Goal: Task Accomplishment & Management: Manage account settings

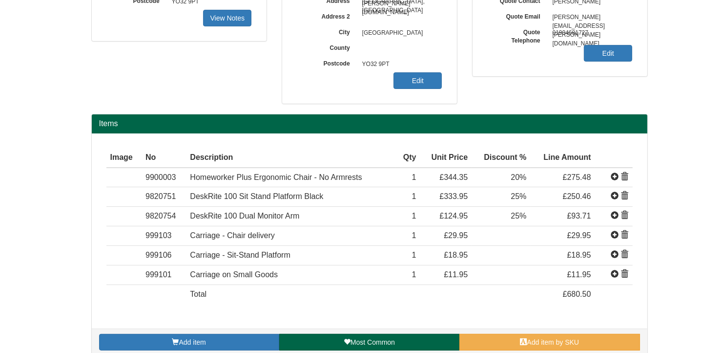
scroll to position [195, 0]
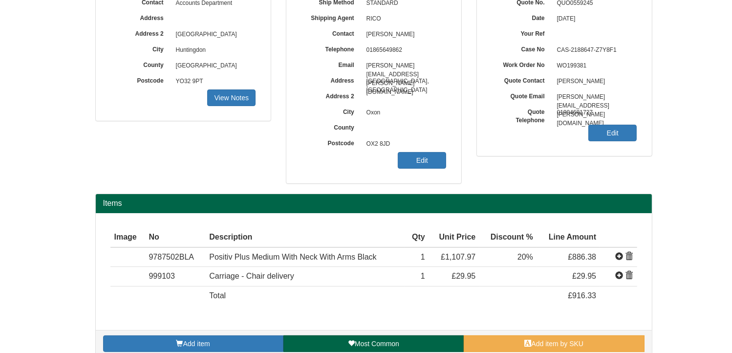
scroll to position [124, 0]
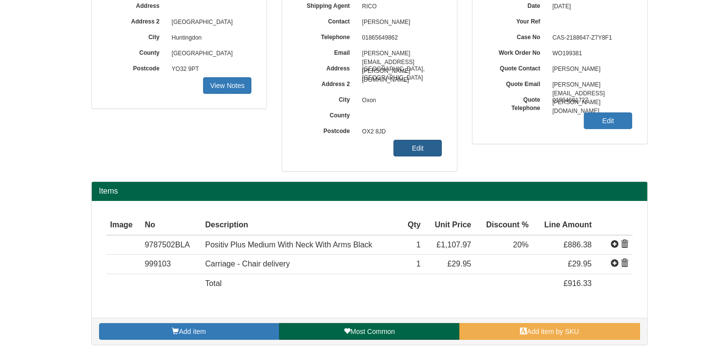
click at [422, 145] on link "Edit" at bounding box center [418, 148] width 48 height 17
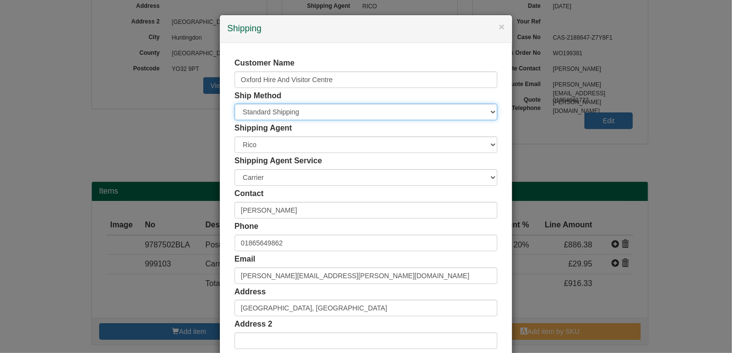
click at [277, 111] on select "Free of Charge £5 Flat Rate £7.50 Flat Rate £10 Flat Rate BESPOKE2 BESPOKE3 BES…" at bounding box center [365, 112] width 263 height 17
select select "BESPOKE8"
click at [234, 104] on select "Free of Charge £5 Flat Rate £7.50 Flat Rate £10 Flat Rate BESPOKE2 BESPOKE3 BES…" at bounding box center [365, 112] width 263 height 17
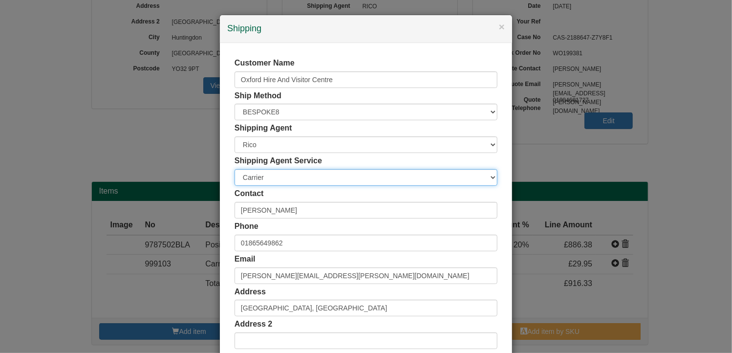
click at [256, 176] on select "Carrier White Glove" at bounding box center [365, 177] width 263 height 17
select select "TS-DELASS"
click at [234, 169] on select "Carrier White Glove" at bounding box center [365, 177] width 263 height 17
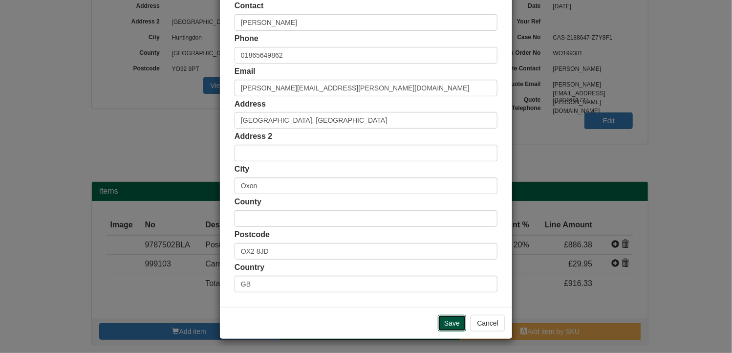
click at [451, 323] on input "Save" at bounding box center [452, 323] width 28 height 17
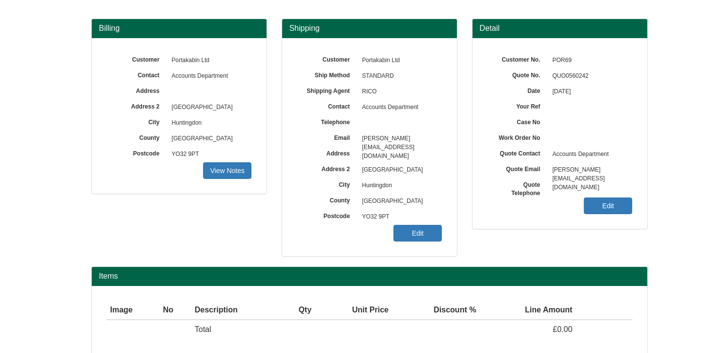
scroll to position [121, 0]
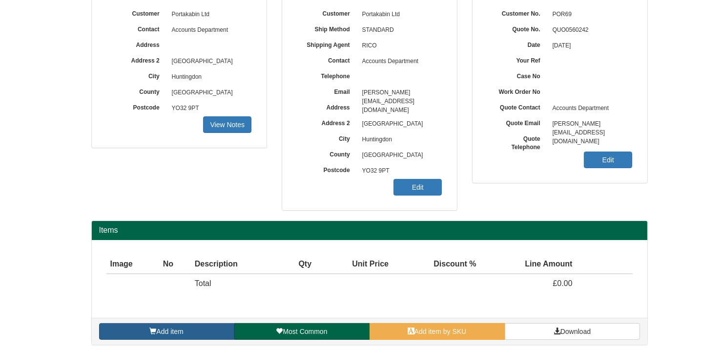
click at [214, 329] on link "Add item" at bounding box center [166, 331] width 135 height 17
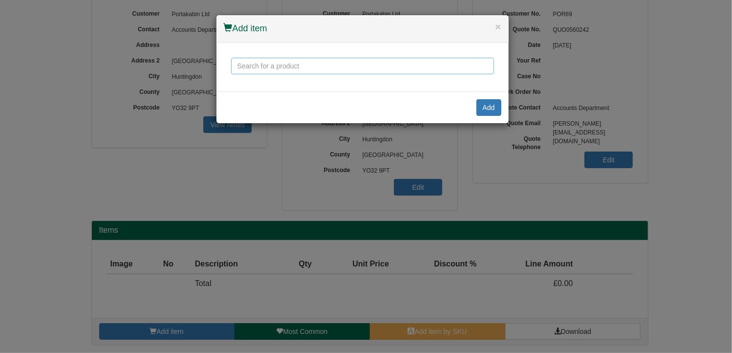
click at [267, 66] on input "text" at bounding box center [362, 66] width 263 height 17
click at [285, 67] on input "text" at bounding box center [362, 66] width 263 height 17
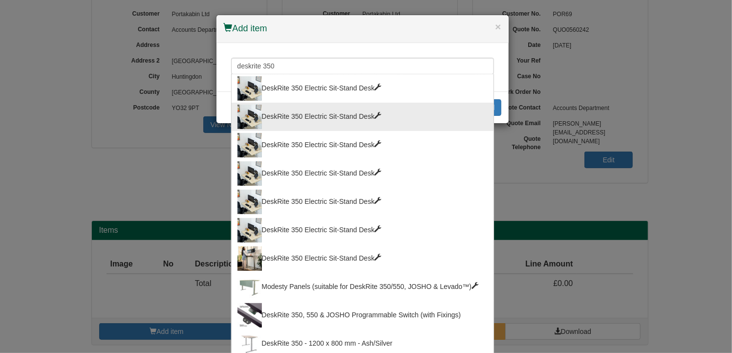
click at [317, 105] on div "DeskRite 350 Electric Sit-Stand Desk" at bounding box center [362, 117] width 250 height 24
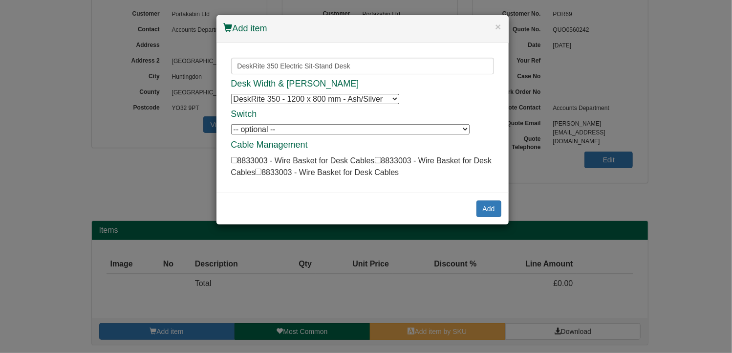
click at [380, 101] on select "DeskRite 350 - 1200 x 800 mm - Ash/Silver DeskRite 350 - 1200 x 800 mm - Ash/Si…" at bounding box center [315, 99] width 168 height 10
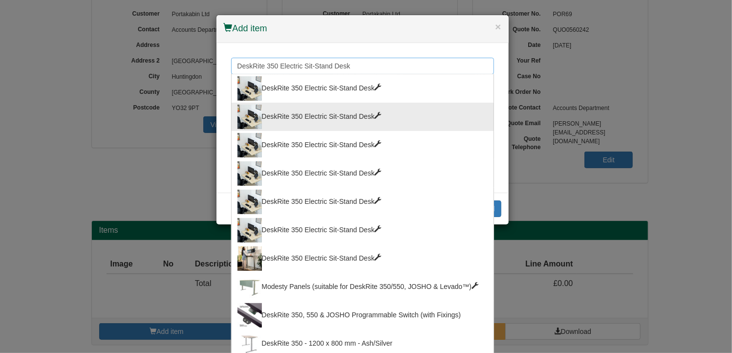
click at [326, 64] on input "DeskRite 350 Electric Sit-Stand Desk" at bounding box center [362, 66] width 263 height 17
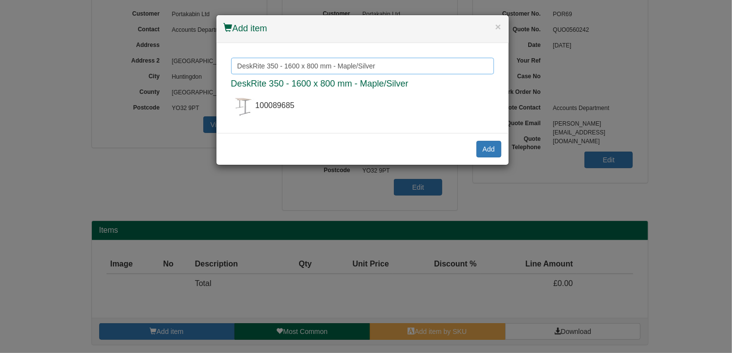
click at [369, 64] on input "DeskRite 350 - 1600 x 800 mm - Maple/Silver" at bounding box center [362, 66] width 263 height 17
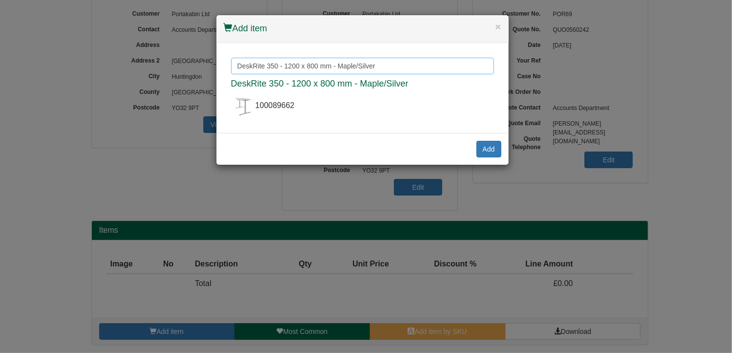
click at [332, 65] on input "DeskRite 350 - 1200 x 800 mm - Maple/Silver" at bounding box center [362, 66] width 263 height 17
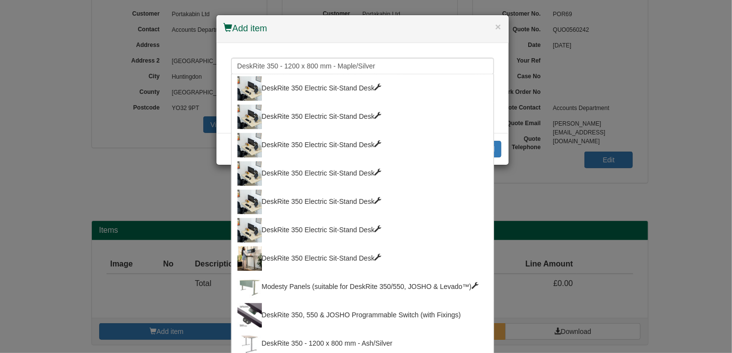
type input "DeskRite 350 - 1600 x 800 mm - Maple/Silver"
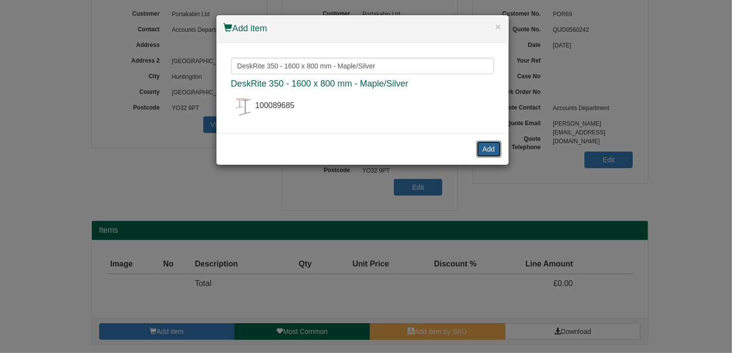
click at [485, 141] on button "Add" at bounding box center [488, 149] width 25 height 17
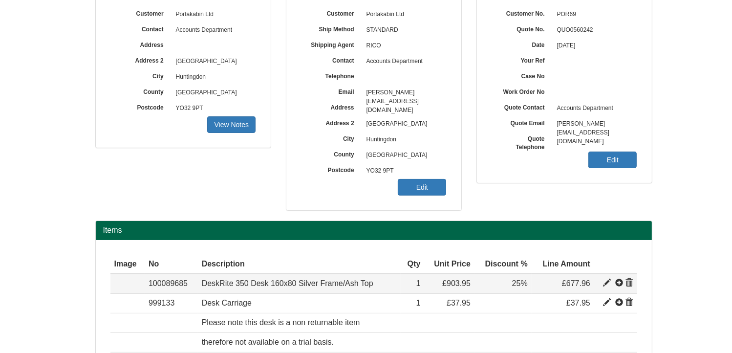
scroll to position [199, 0]
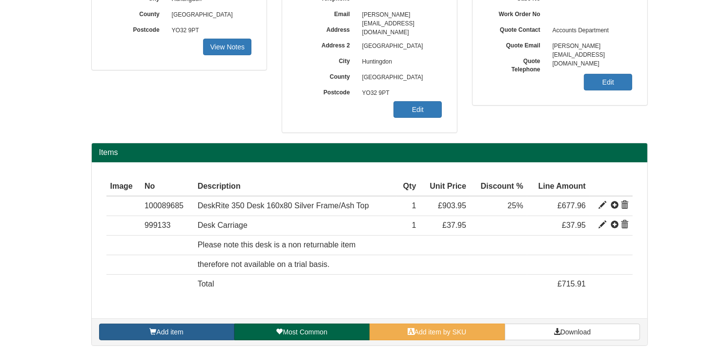
click at [192, 328] on link "Add item" at bounding box center [166, 331] width 135 height 17
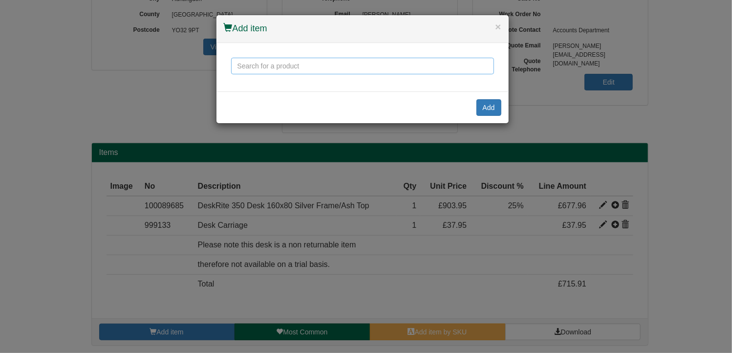
click at [302, 62] on input "text" at bounding box center [362, 66] width 263 height 17
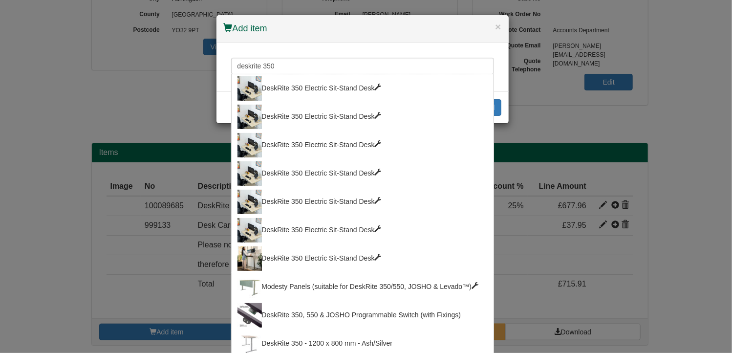
type input "DeskRite 350 - 1600 x 800 mm - Ash/Silver"
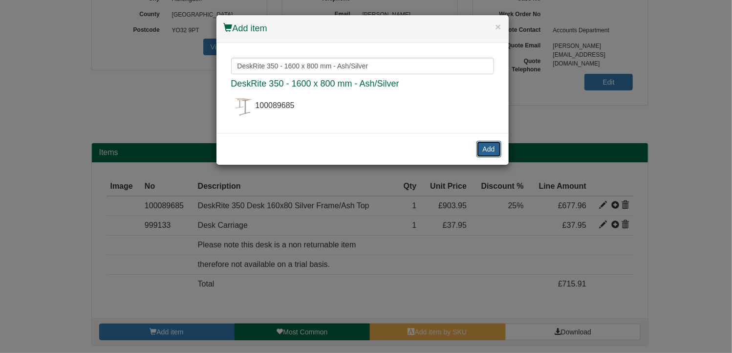
click at [488, 141] on button "Add" at bounding box center [488, 149] width 25 height 17
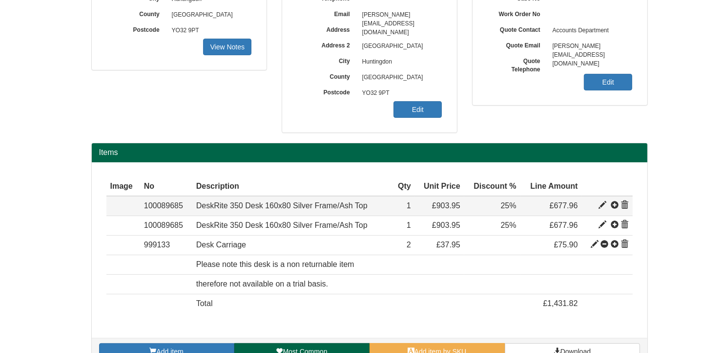
click at [602, 202] on span at bounding box center [603, 205] width 8 height 8
type input "DeskRite 350 Desk 160x80 Silver Frame/Ash Top"
type input "246.65"
type input "903.95"
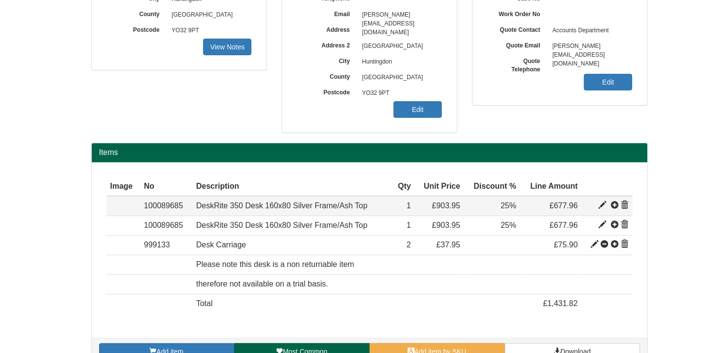
type input "1"
type input "25.00"
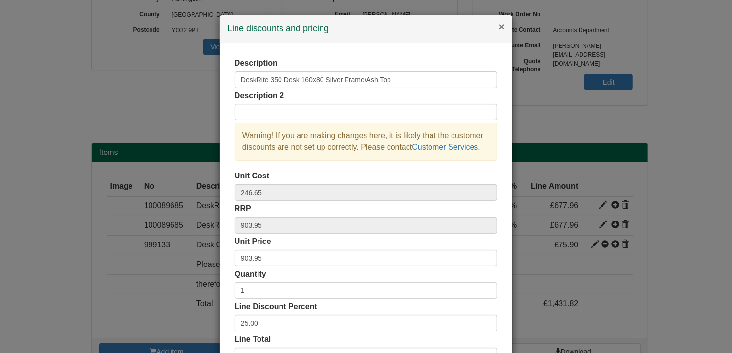
click at [499, 26] on button "×" at bounding box center [502, 26] width 6 height 10
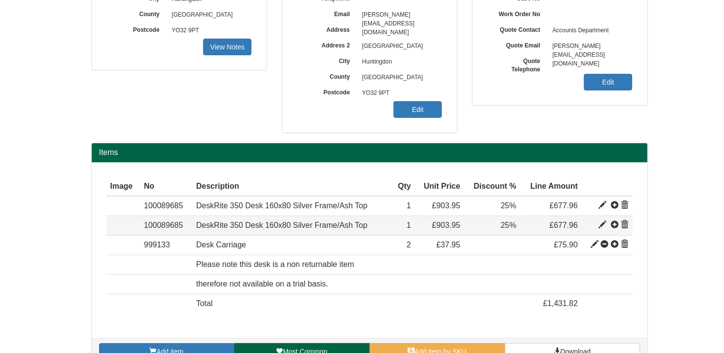
click at [603, 222] on span at bounding box center [603, 225] width 8 height 8
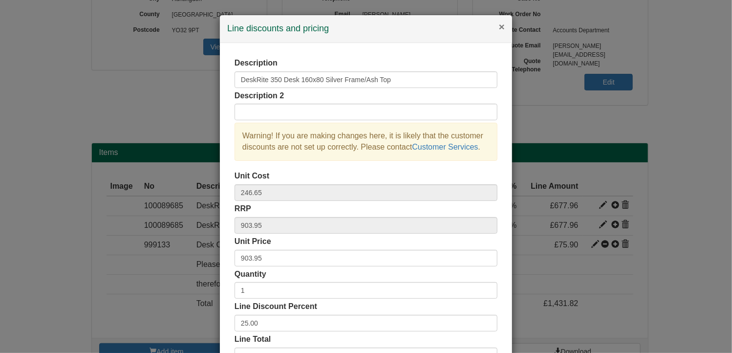
click at [499, 26] on button "×" at bounding box center [502, 26] width 6 height 10
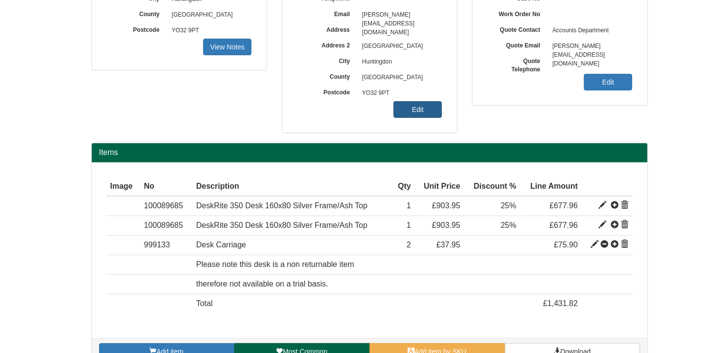
click at [414, 113] on link "Edit" at bounding box center [418, 109] width 48 height 17
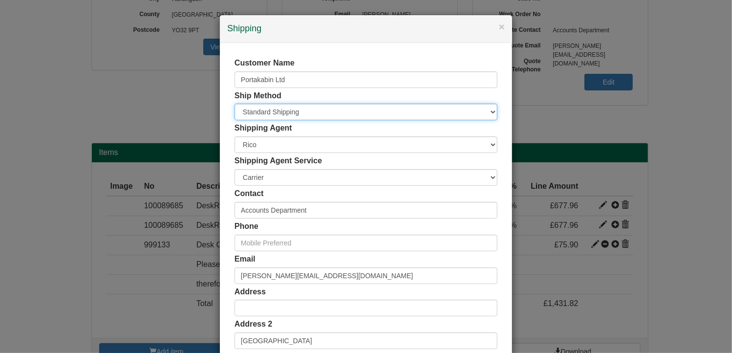
click at [301, 114] on select "Free of Charge £5 Flat Rate £7.50 Flat Rate £10 Flat Rate BESPOKE2 BESPOKE3 BES…" at bounding box center [365, 112] width 263 height 17
select select "BESPOKE9"
click at [234, 104] on select "Free of Charge £5 Flat Rate £7.50 Flat Rate £10 Flat Rate BESPOKE2 BESPOKE3 BES…" at bounding box center [365, 112] width 263 height 17
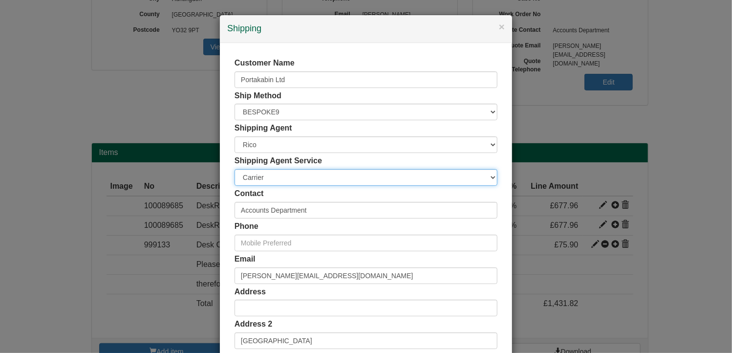
click at [257, 180] on select "Carrier White Glove" at bounding box center [365, 177] width 263 height 17
select select "TS-DELASS"
click at [234, 169] on select "Carrier White Glove" at bounding box center [365, 177] width 263 height 17
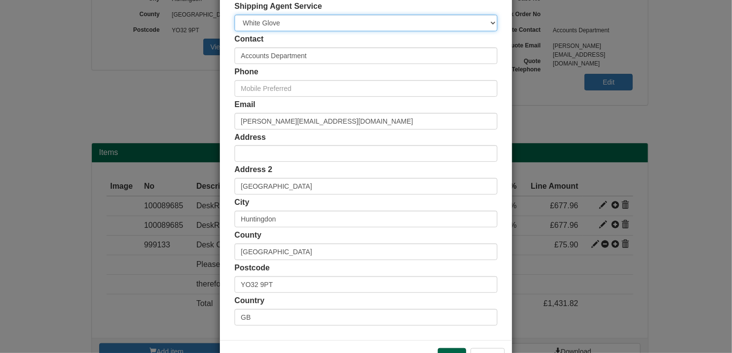
scroll to position [188, 0]
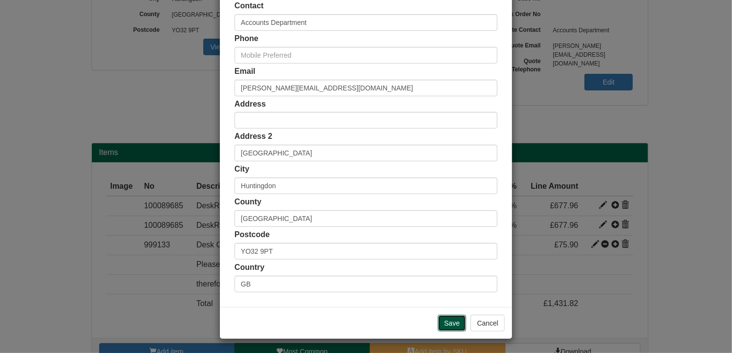
click at [453, 320] on input "Save" at bounding box center [452, 323] width 28 height 17
click at [449, 321] on input "Save" at bounding box center [452, 323] width 28 height 17
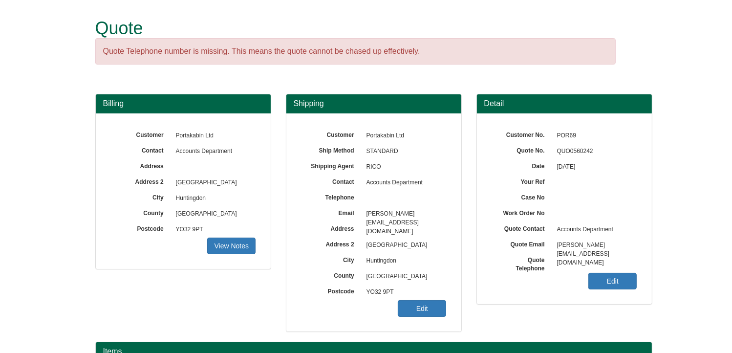
scroll to position [195, 0]
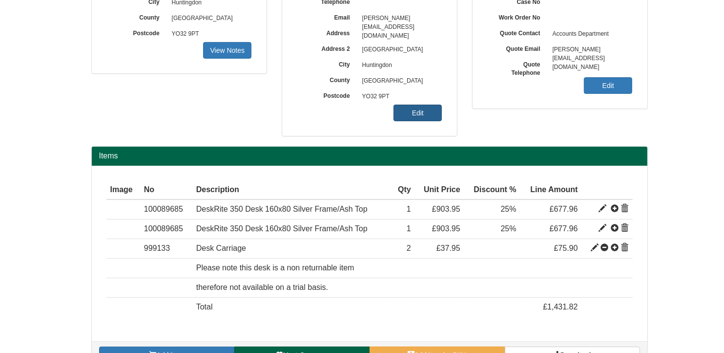
click at [426, 116] on link "Edit" at bounding box center [418, 113] width 48 height 17
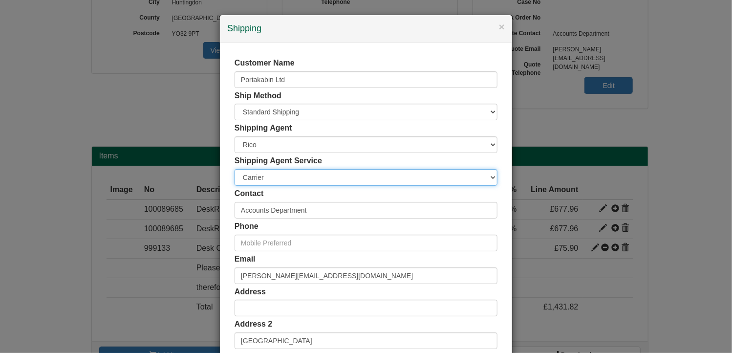
click at [282, 176] on select "Carrier White Glove" at bounding box center [365, 177] width 263 height 17
select select "TS-DELASS"
click at [234, 169] on select "Carrier White Glove" at bounding box center [365, 177] width 263 height 17
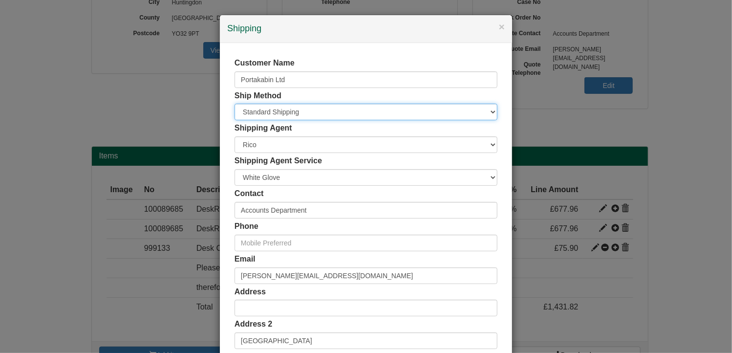
click at [277, 108] on select "Free of Charge £5 Flat Rate £7.50 Flat Rate £10 Flat Rate BESPOKE2 BESPOKE3 BES…" at bounding box center [365, 112] width 263 height 17
select select "BESPOKE9"
click at [234, 104] on select "Free of Charge £5 Flat Rate £7.50 Flat Rate £10 Flat Rate BESPOKE2 BESPOKE3 BES…" at bounding box center [365, 112] width 263 height 17
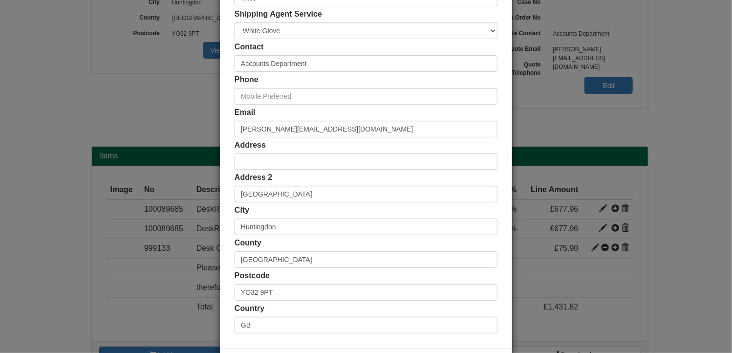
scroll to position [188, 0]
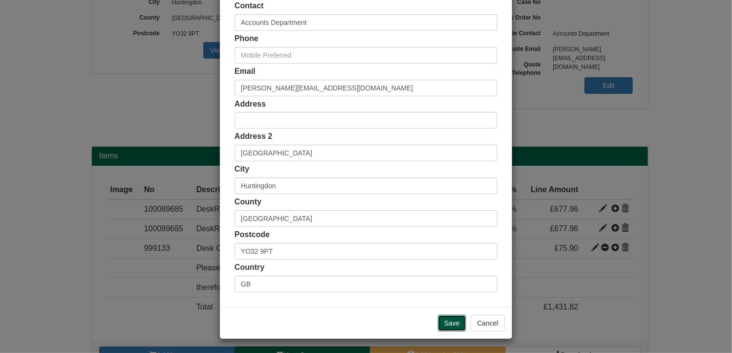
click at [448, 320] on input "Save" at bounding box center [452, 323] width 28 height 17
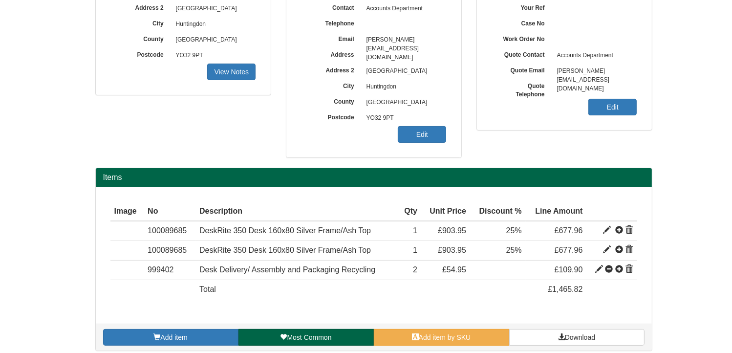
scroll to position [180, 0]
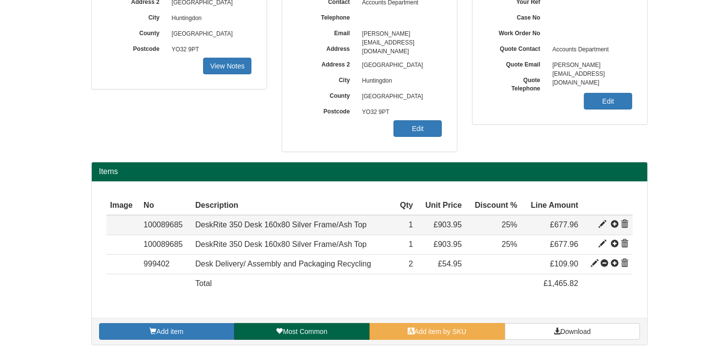
click at [602, 220] on span at bounding box center [603, 224] width 8 height 8
type input "DeskRite 350 Desk 160x80 Silver Frame/Ash Top"
type input "246.65"
type input "903.95"
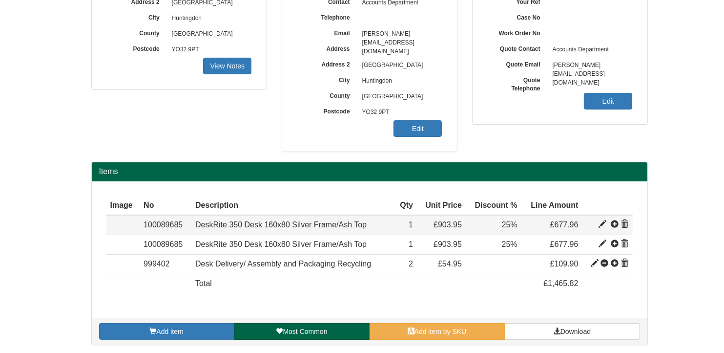
type input "1"
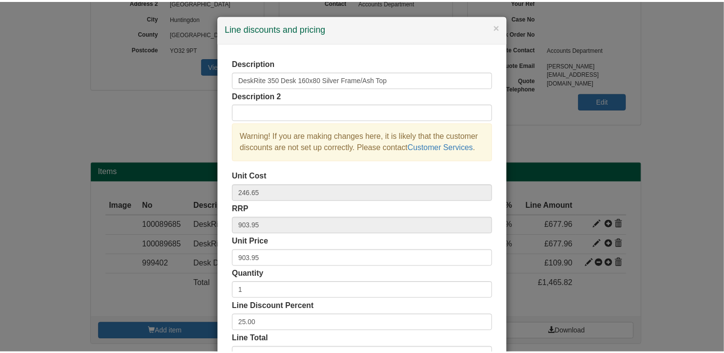
scroll to position [49, 0]
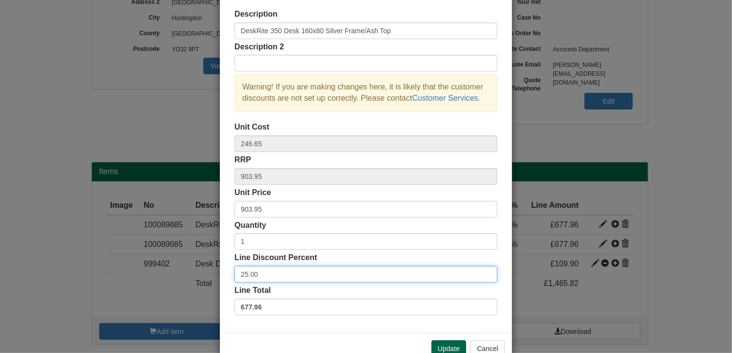
drag, startPoint x: 263, startPoint y: 274, endPoint x: 190, endPoint y: 270, distance: 72.9
click at [190, 270] on div "× Line discounts and pricing Description DeskRite 350 Desk 160x80 Silver Frame/…" at bounding box center [366, 176] width 732 height 353
type input "47"
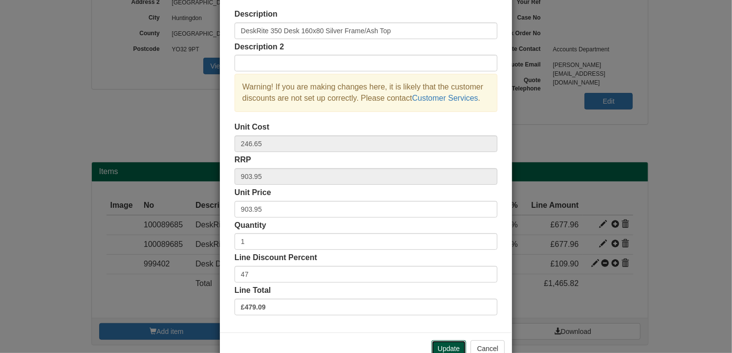
click at [445, 344] on button "Update" at bounding box center [448, 348] width 35 height 17
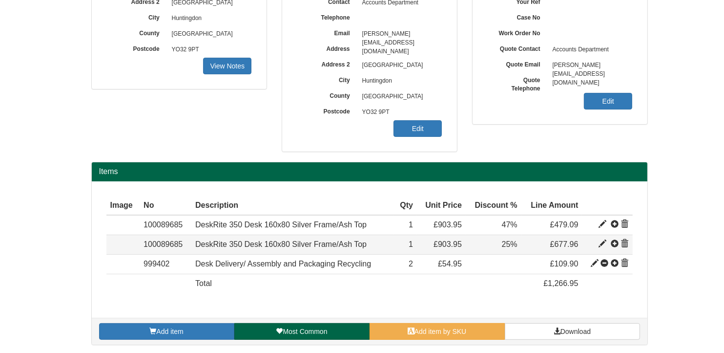
click at [628, 241] on span at bounding box center [625, 244] width 8 height 8
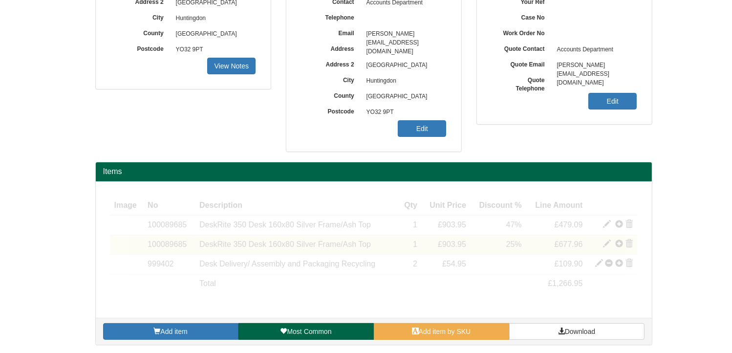
scroll to position [160, 0]
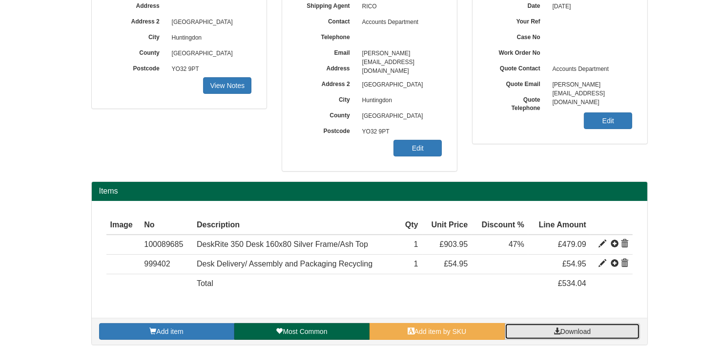
click at [585, 329] on span "Download" at bounding box center [576, 331] width 30 height 8
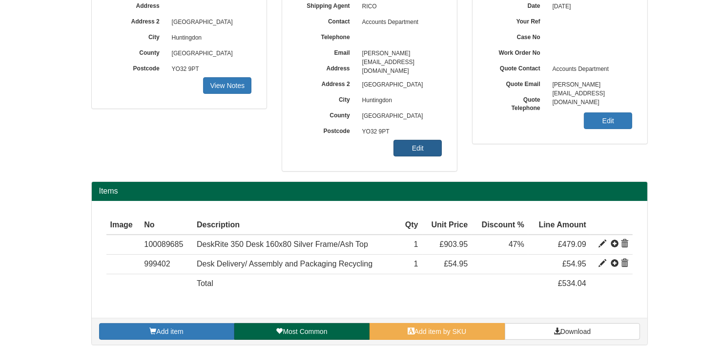
click at [413, 147] on link "Edit" at bounding box center [418, 148] width 48 height 17
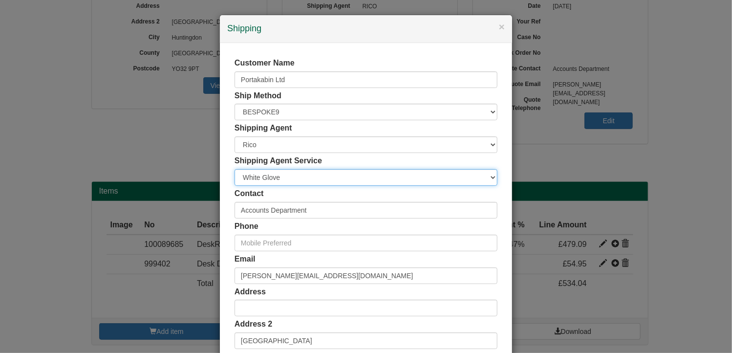
click at [280, 174] on select "Carrier White Glove" at bounding box center [365, 177] width 263 height 17
select select "CA-NEXTDAY"
click at [234, 169] on select "Carrier White Glove" at bounding box center [365, 177] width 263 height 17
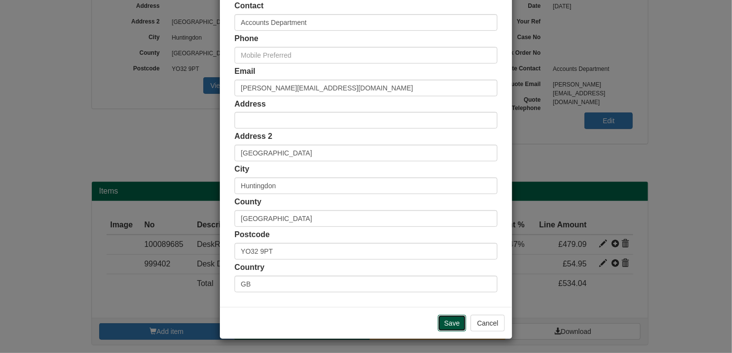
click at [445, 321] on input "Save" at bounding box center [452, 323] width 28 height 17
click at [438, 320] on input "Save" at bounding box center [452, 323] width 28 height 17
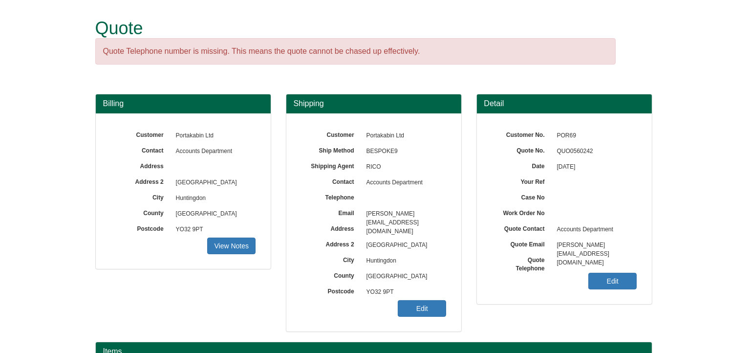
scroll to position [156, 0]
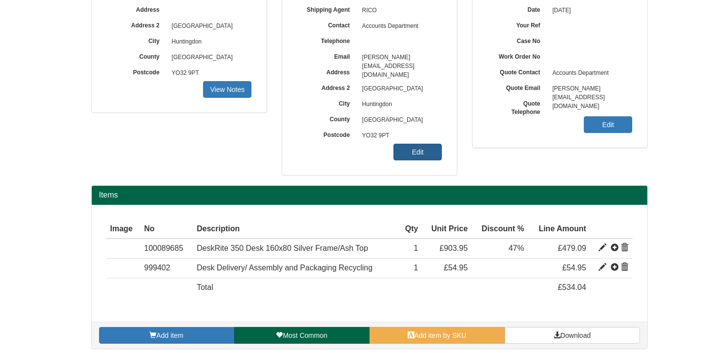
click at [417, 151] on link "Edit" at bounding box center [418, 152] width 48 height 17
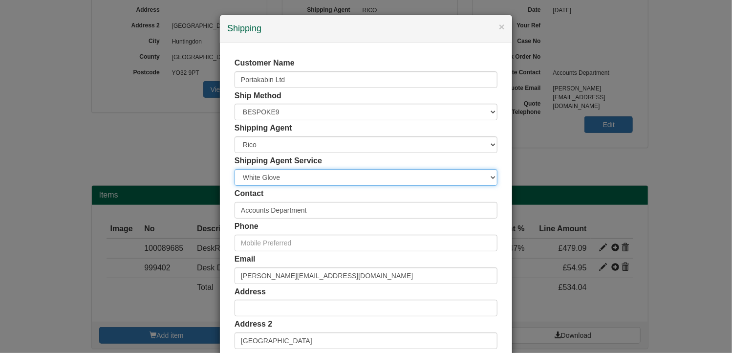
click at [266, 176] on select "Carrier White Glove" at bounding box center [365, 177] width 263 height 17
select select "CA-NEXTDAY"
click at [234, 169] on select "Carrier White Glove" at bounding box center [365, 177] width 263 height 17
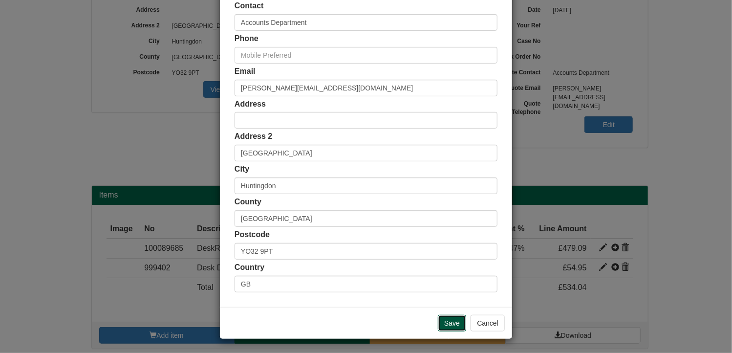
click at [453, 323] on input "Save" at bounding box center [452, 323] width 28 height 17
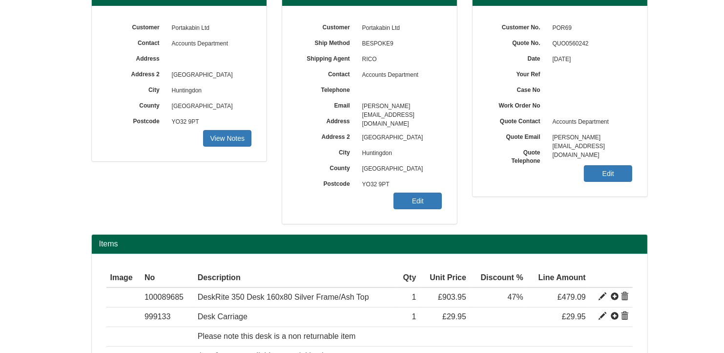
scroll to position [199, 0]
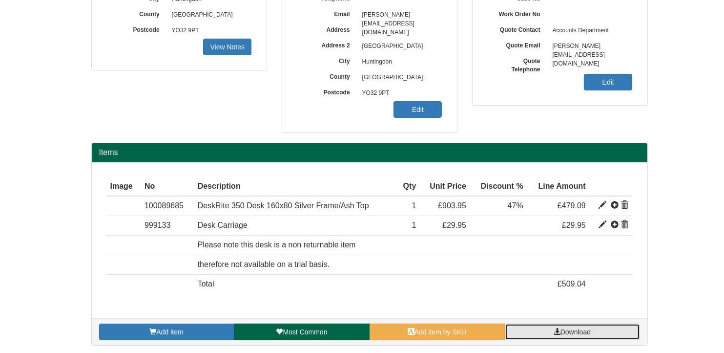
click at [562, 335] on link "Download" at bounding box center [572, 331] width 135 height 17
